Goal: Task Accomplishment & Management: Use online tool/utility

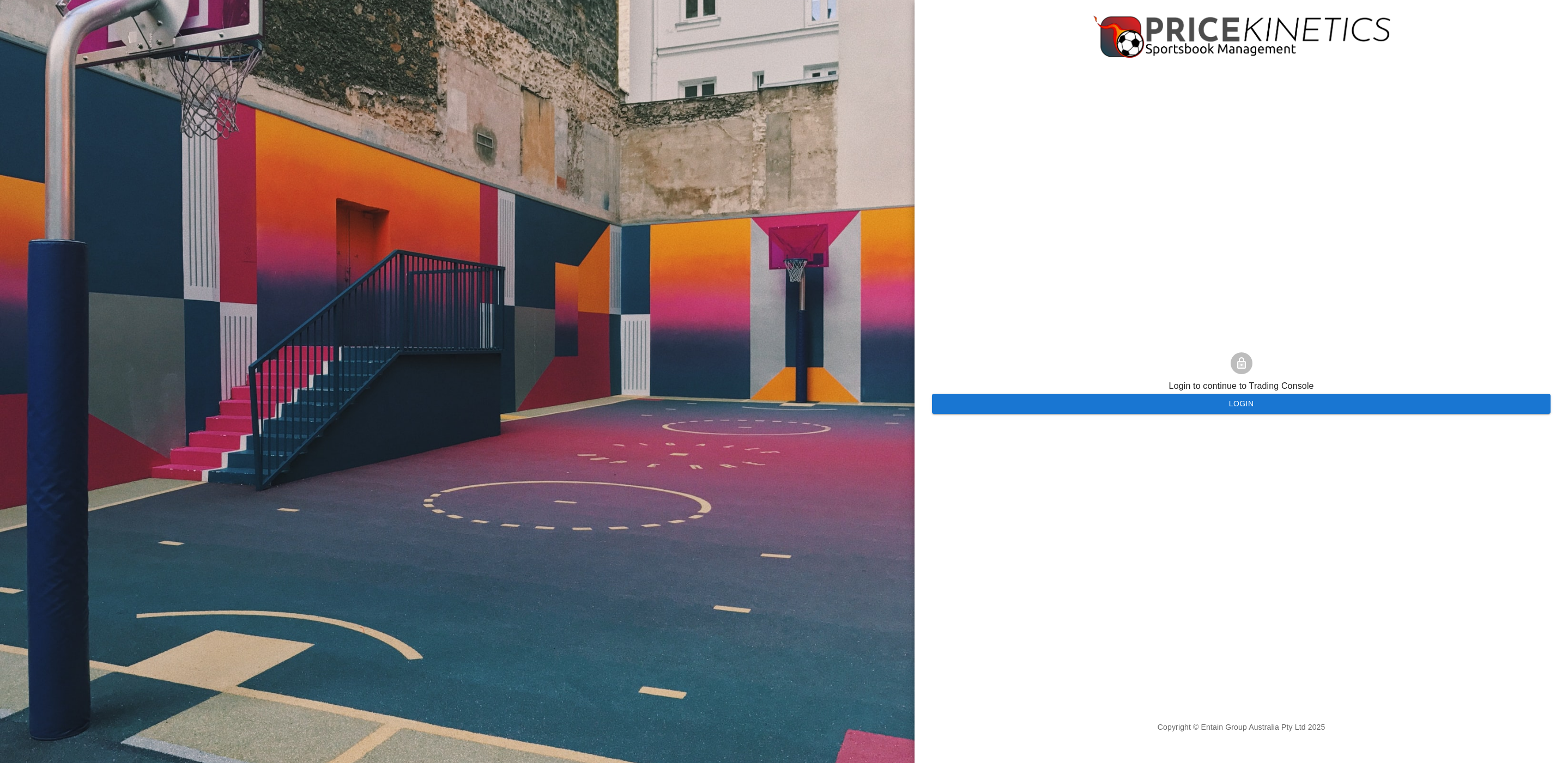
click at [1089, 399] on button "Login" at bounding box center [1241, 403] width 618 height 20
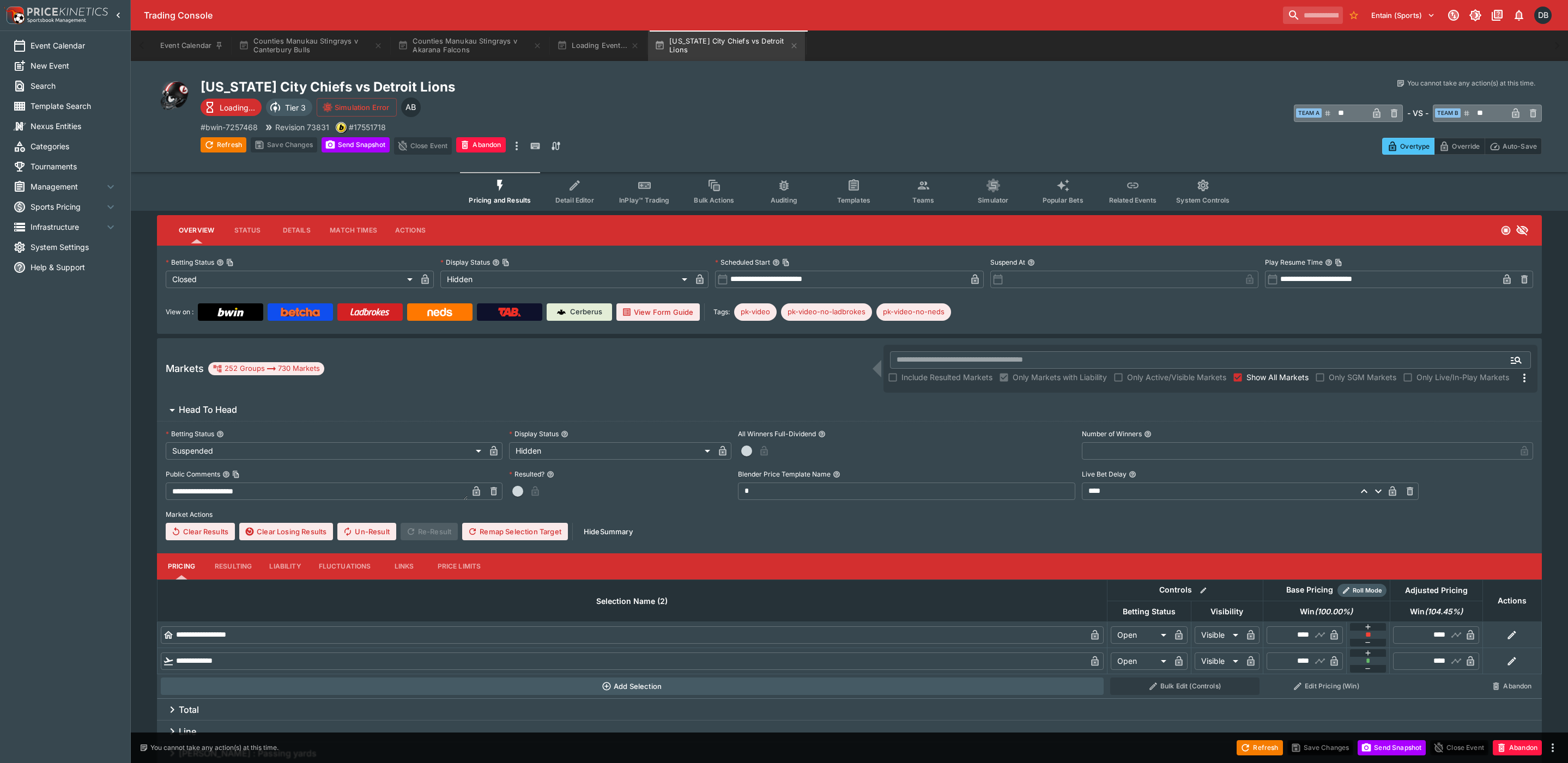
type input "**********"
type input "******"
type input "**********"
